Goal: Information Seeking & Learning: Find specific fact

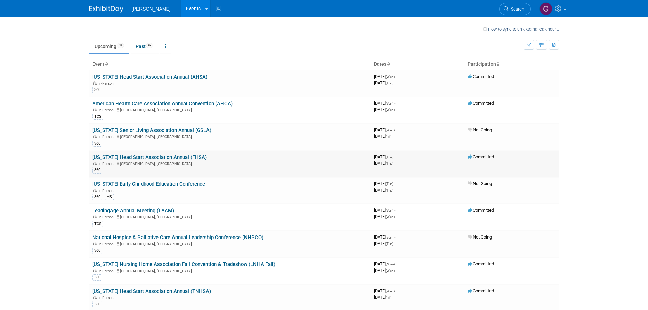
click at [133, 156] on link "[US_STATE] Head Start Association Annual (FHSA)" at bounding box center [149, 157] width 115 height 6
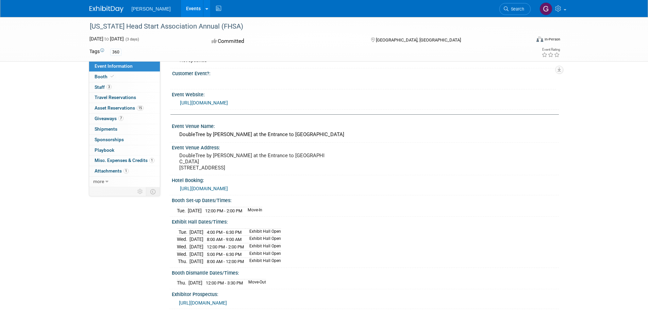
scroll to position [68, 0]
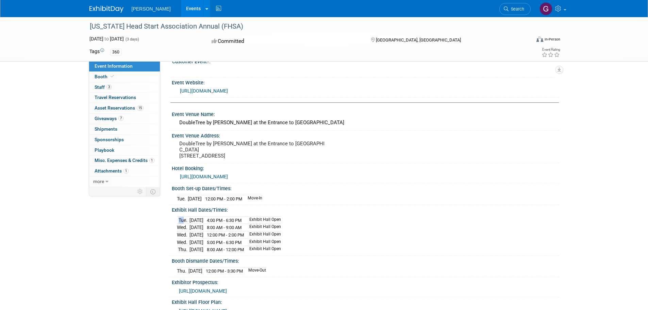
drag, startPoint x: 182, startPoint y: 219, endPoint x: 313, endPoint y: 227, distance: 131.3
click at [313, 227] on div "Tue. Oct 28, 2025 4:00 PM - 6:30 PM Exhibit Hall Open Wed. Oct 29, 2025 8:00 AM…" at bounding box center [365, 234] width 377 height 38
click at [401, 236] on div "Tue. Oct 28, 2025 4:00 PM - 6:30 PM Exhibit Hall Open Wed. Oct 29, 2025 8:00 AM…" at bounding box center [365, 234] width 377 height 38
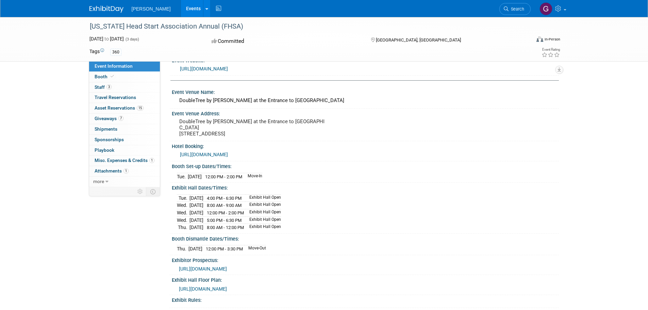
scroll to position [102, 0]
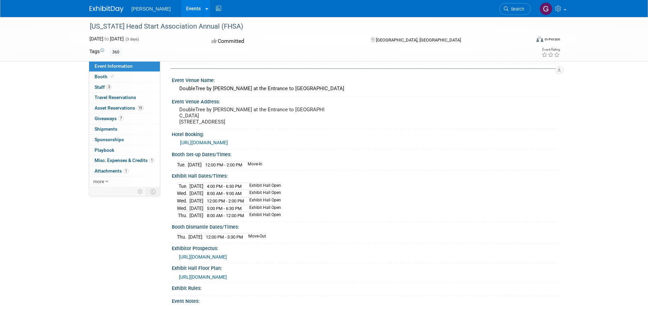
drag, startPoint x: 203, startPoint y: 164, endPoint x: 303, endPoint y: 162, distance: 100.1
click at [303, 162] on div "Tue. Oct 28, 2025 12:00 PM - 2:00 PM Move-In" at bounding box center [365, 163] width 377 height 9
click at [339, 174] on div "Exhibit Hall Dates/Times:" at bounding box center [365, 175] width 387 height 9
drag, startPoint x: 213, startPoint y: 237, endPoint x: 279, endPoint y: 232, distance: 65.9
click at [266, 233] on tr "Thu. Oct 30, 2025 12:00 PM - 3:30 PM Move-Out" at bounding box center [221, 236] width 89 height 7
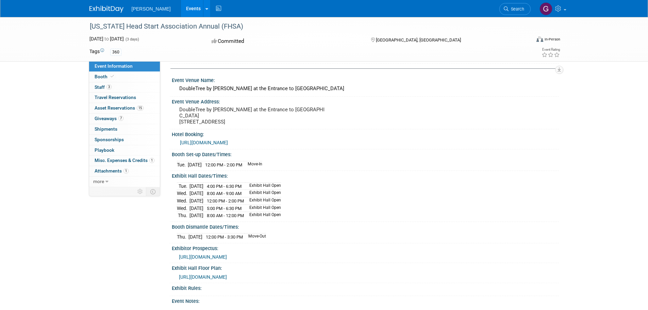
click at [299, 233] on div "Thu. Oct 30, 2025 12:00 PM - 3:30 PM Move-Out" at bounding box center [365, 235] width 377 height 9
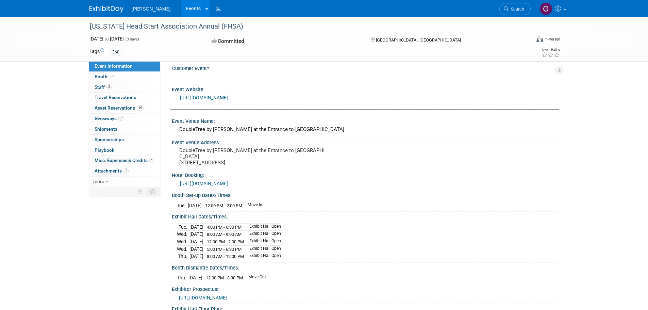
scroll to position [0, 0]
